Goal: Task Accomplishment & Management: Manage account settings

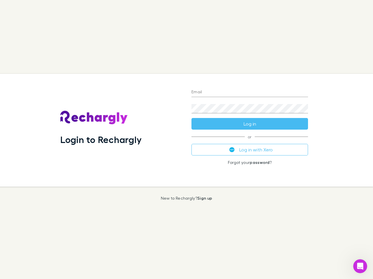
click at [186, 140] on div "Login to Rechargly" at bounding box center [121, 130] width 131 height 113
click at [249, 93] on input "Email" at bounding box center [249, 92] width 116 height 9
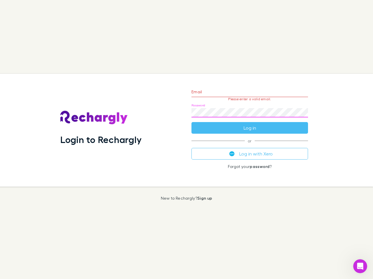
click at [249, 124] on form "Email Please enter a valid email. Password Log in" at bounding box center [249, 108] width 116 height 51
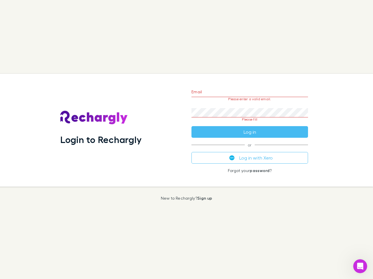
click at [249, 150] on div "Email Please enter a valid email. Password Please fill Log in or Log in with Xe…" at bounding box center [250, 130] width 126 height 113
click at [360, 267] on icon "Open Intercom Messenger" at bounding box center [360, 267] width 10 height 10
